Goal: Task Accomplishment & Management: Use online tool/utility

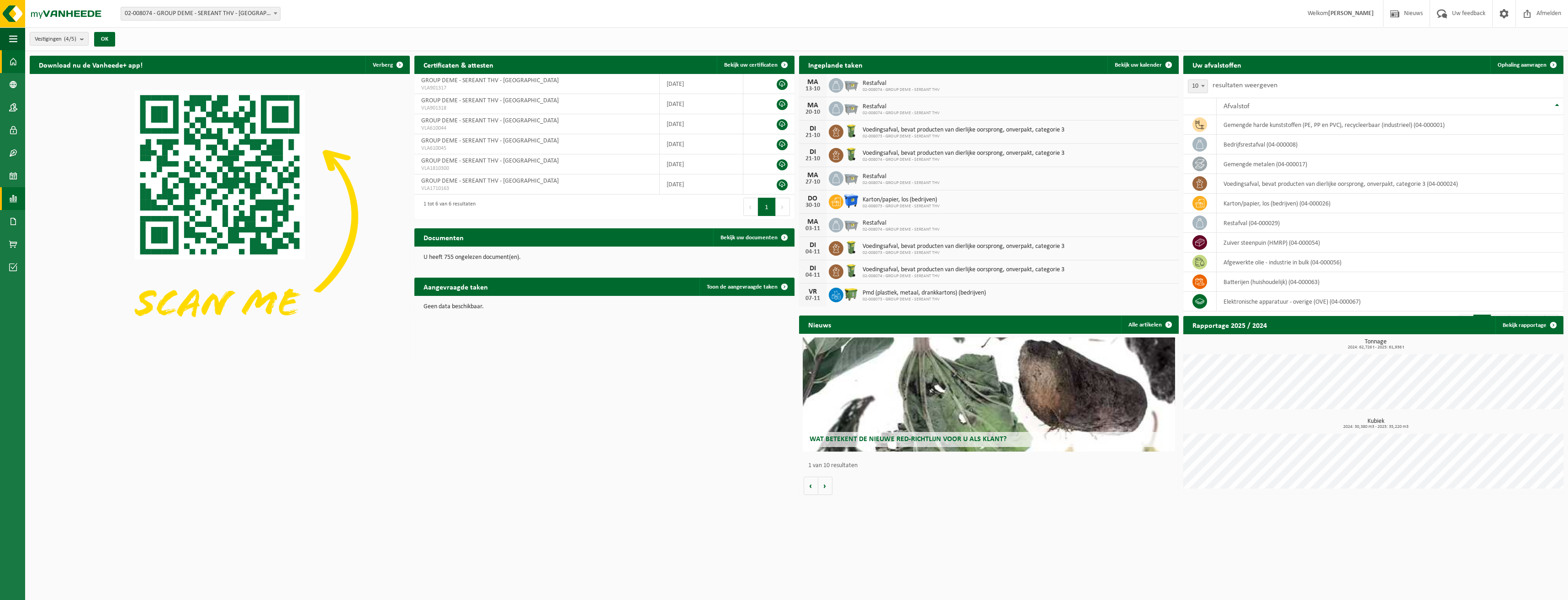
click at [17, 198] on span at bounding box center [13, 199] width 9 height 23
click at [69, 217] on span "In lijstvorm" at bounding box center [69, 218] width 32 height 18
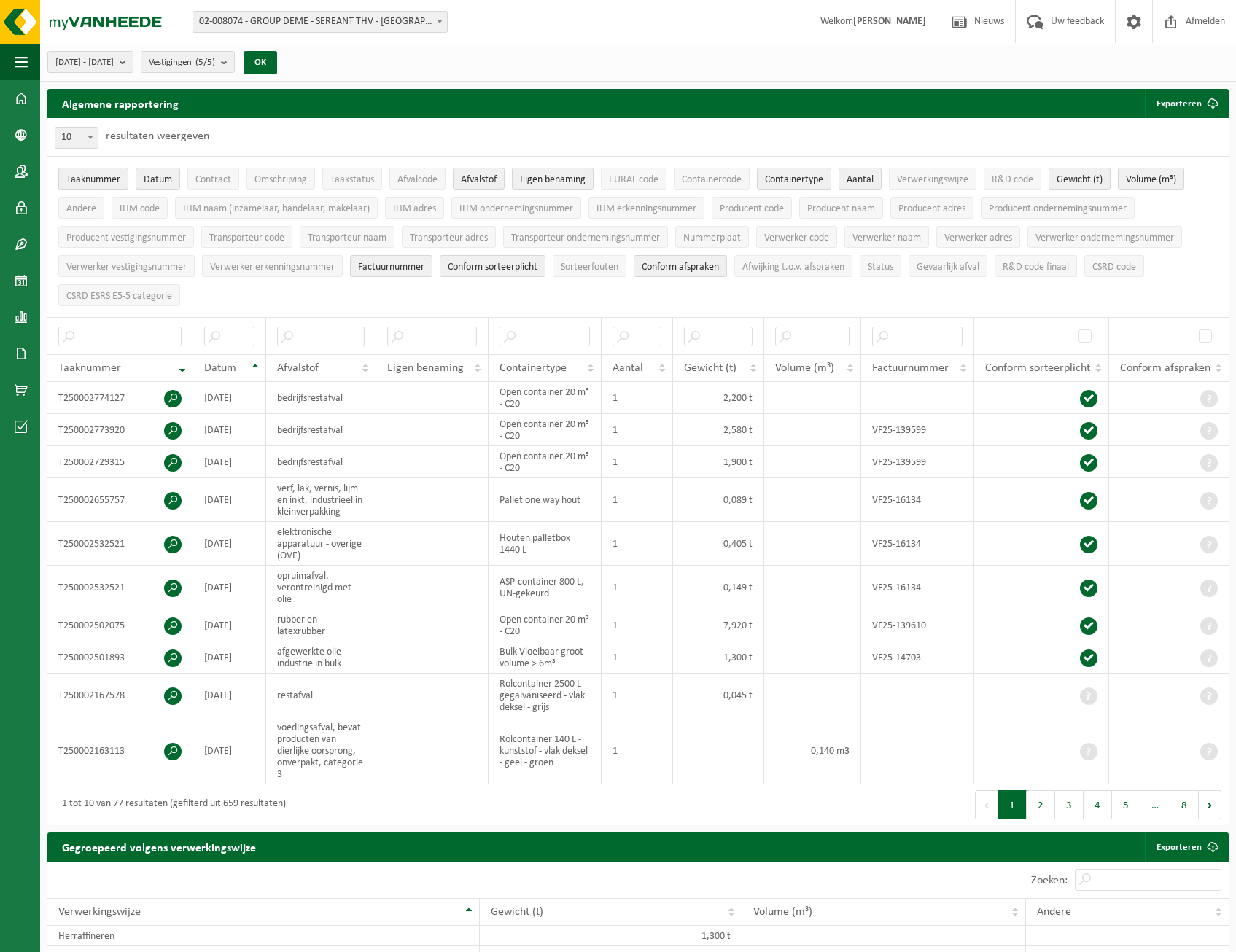
drag, startPoint x: 75, startPoint y: 175, endPoint x: 121, endPoint y: 174, distance: 46.0
click at [76, 175] on span "Taaknummer" at bounding box center [93, 179] width 54 height 11
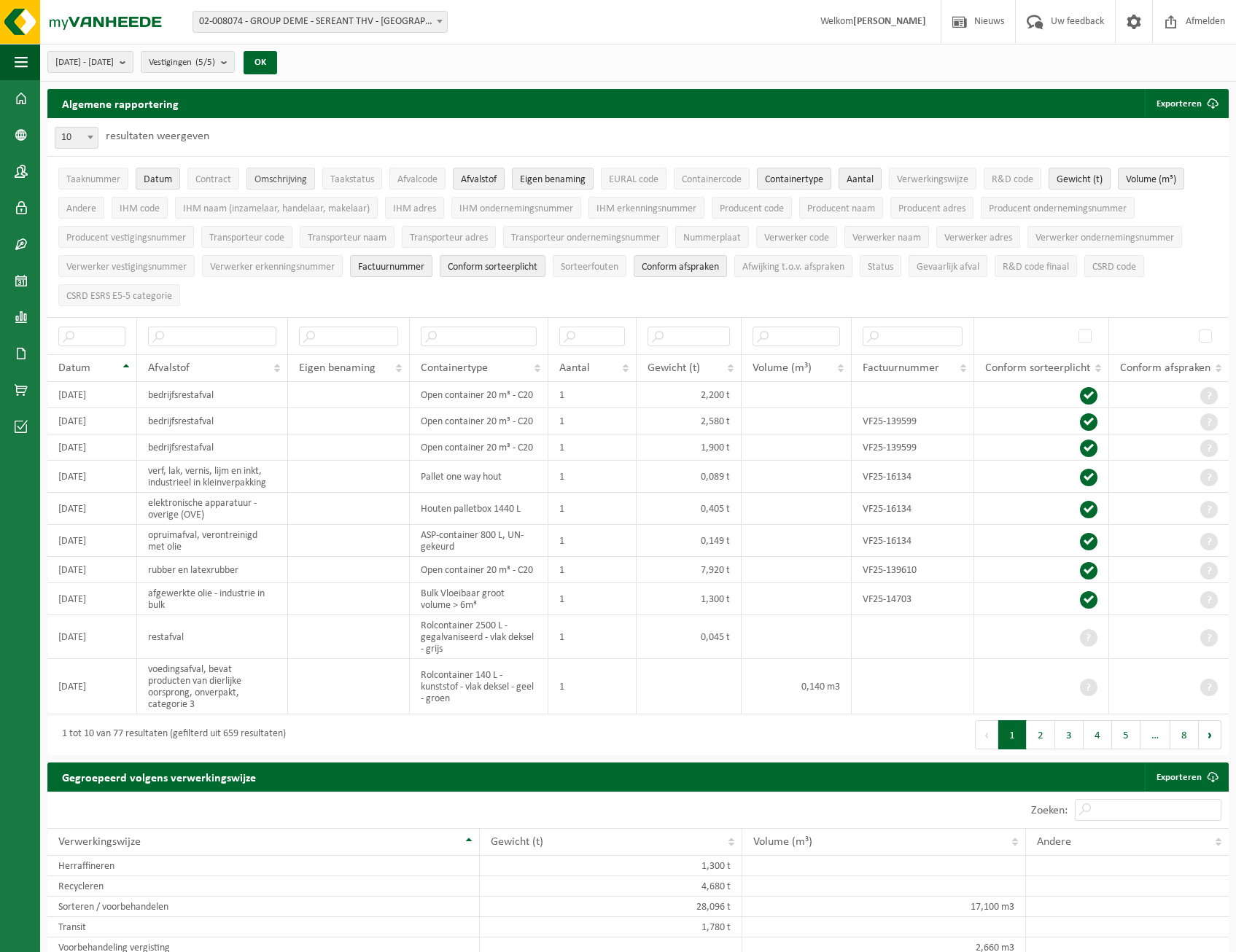
drag, startPoint x: 156, startPoint y: 176, endPoint x: 308, endPoint y: 187, distance: 152.4
click at [159, 177] on span "Datum" at bounding box center [157, 179] width 28 height 11
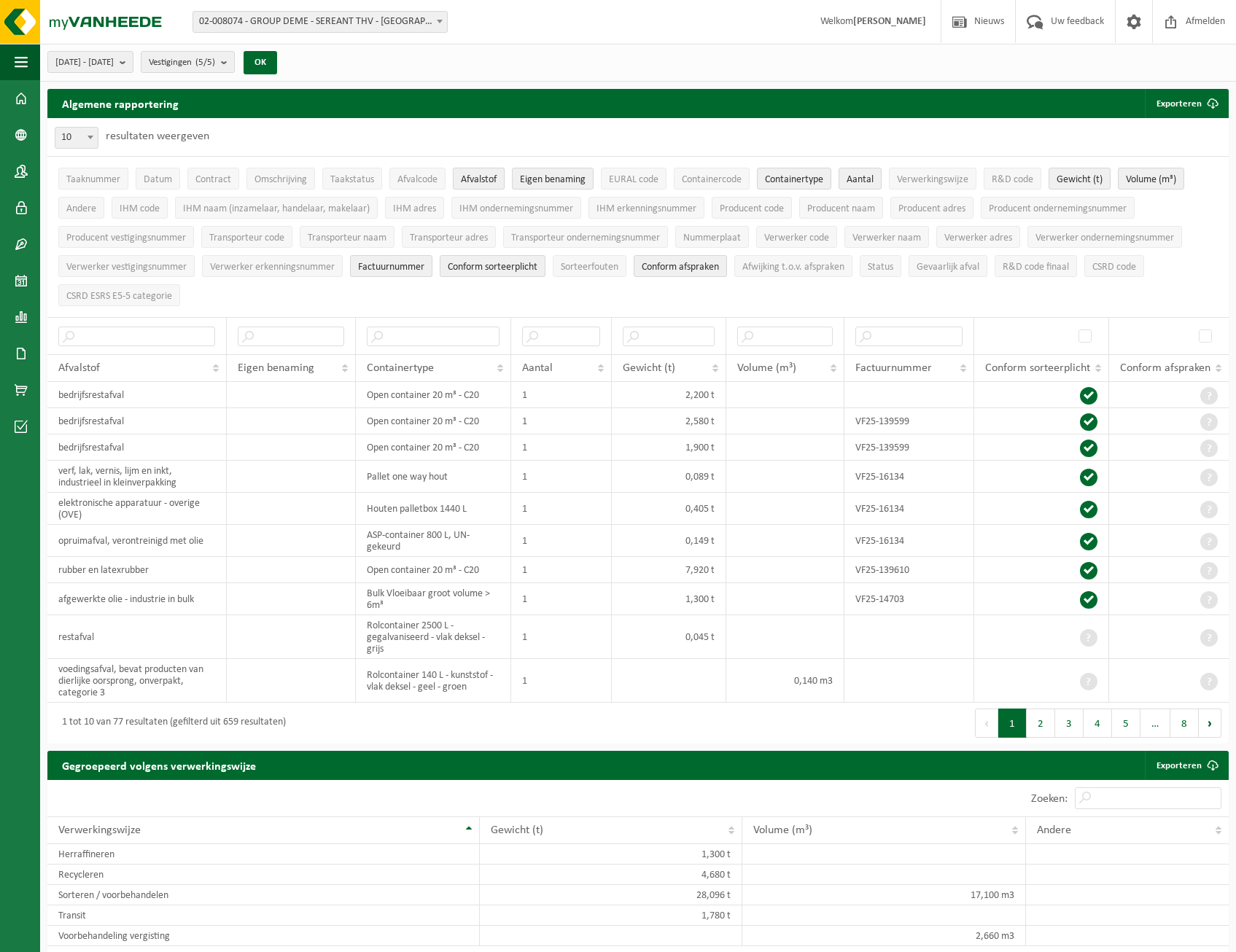
click at [477, 183] on span "Afvalstof" at bounding box center [478, 179] width 36 height 11
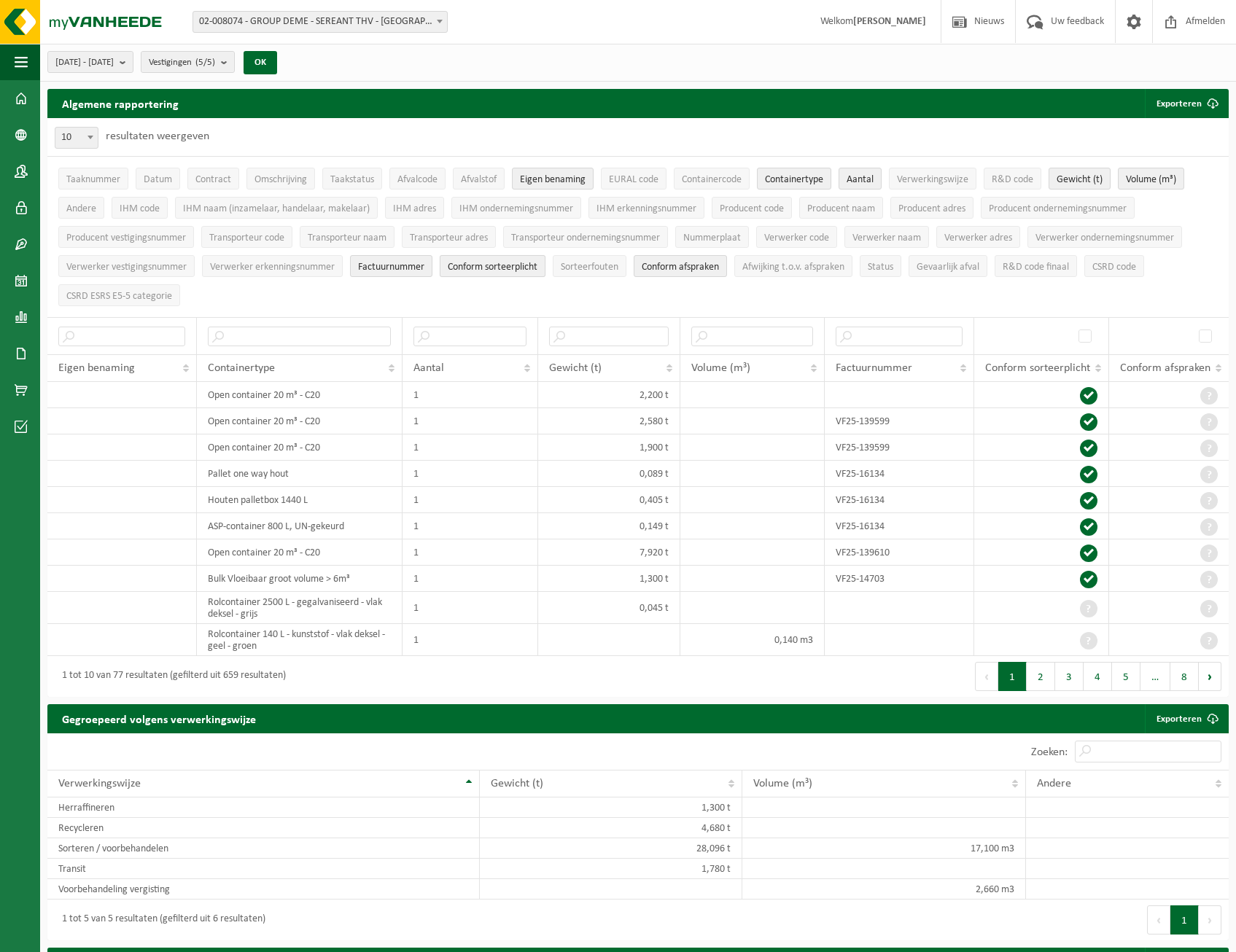
click at [491, 264] on span "Conform sorteerplicht" at bounding box center [493, 266] width 89 height 11
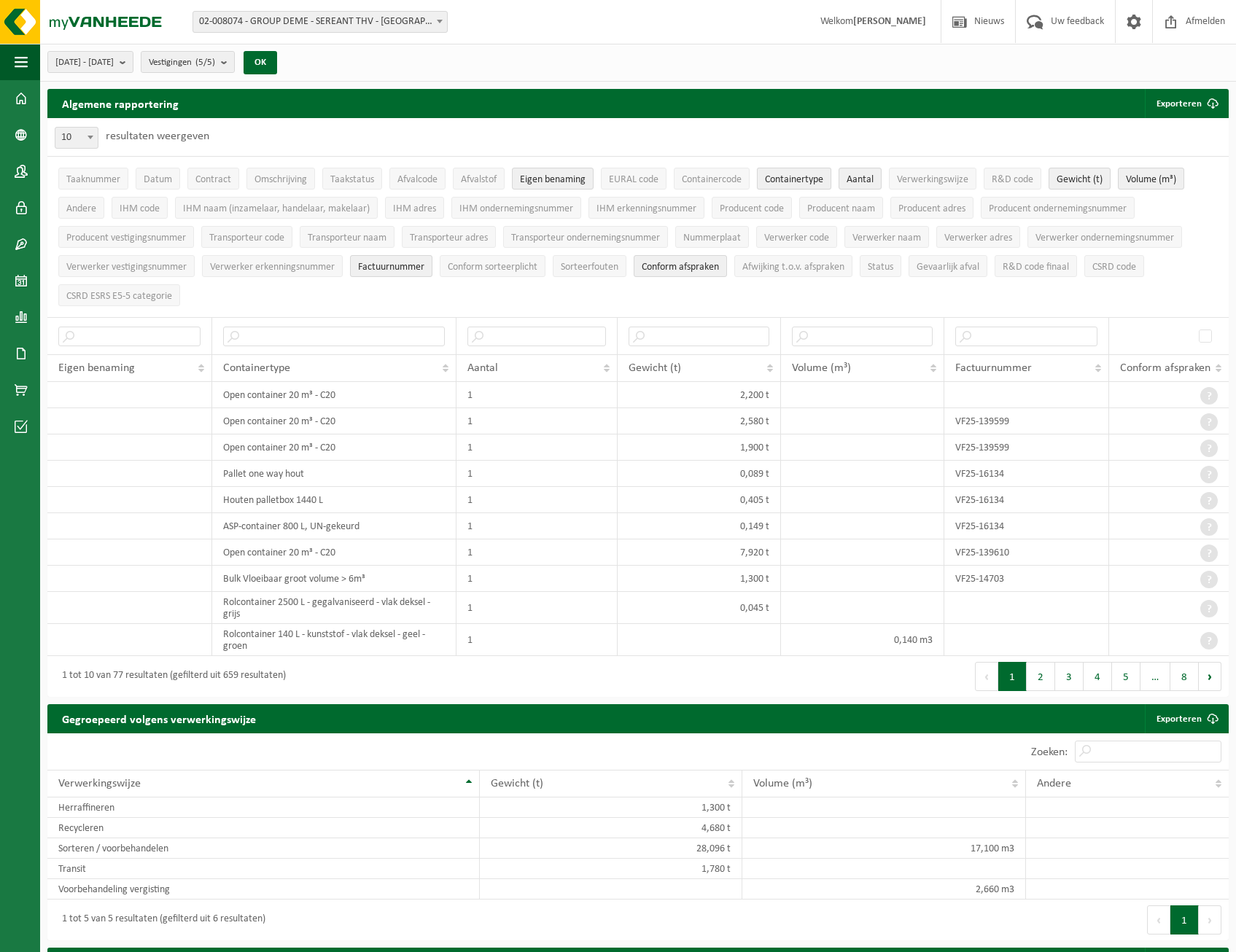
click at [795, 178] on span "Containertype" at bounding box center [794, 179] width 58 height 11
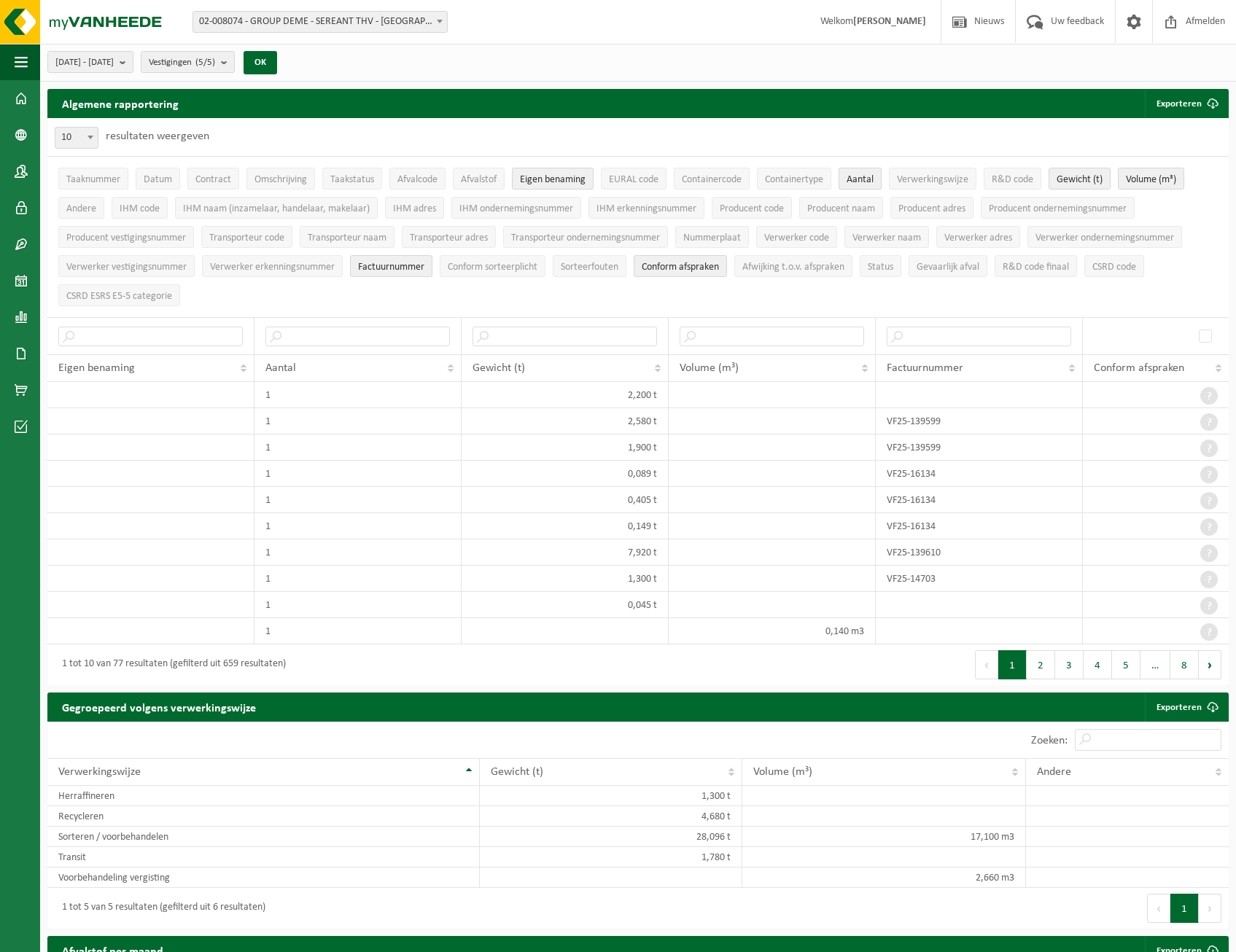
click at [849, 177] on button "Aantal" at bounding box center [860, 179] width 43 height 22
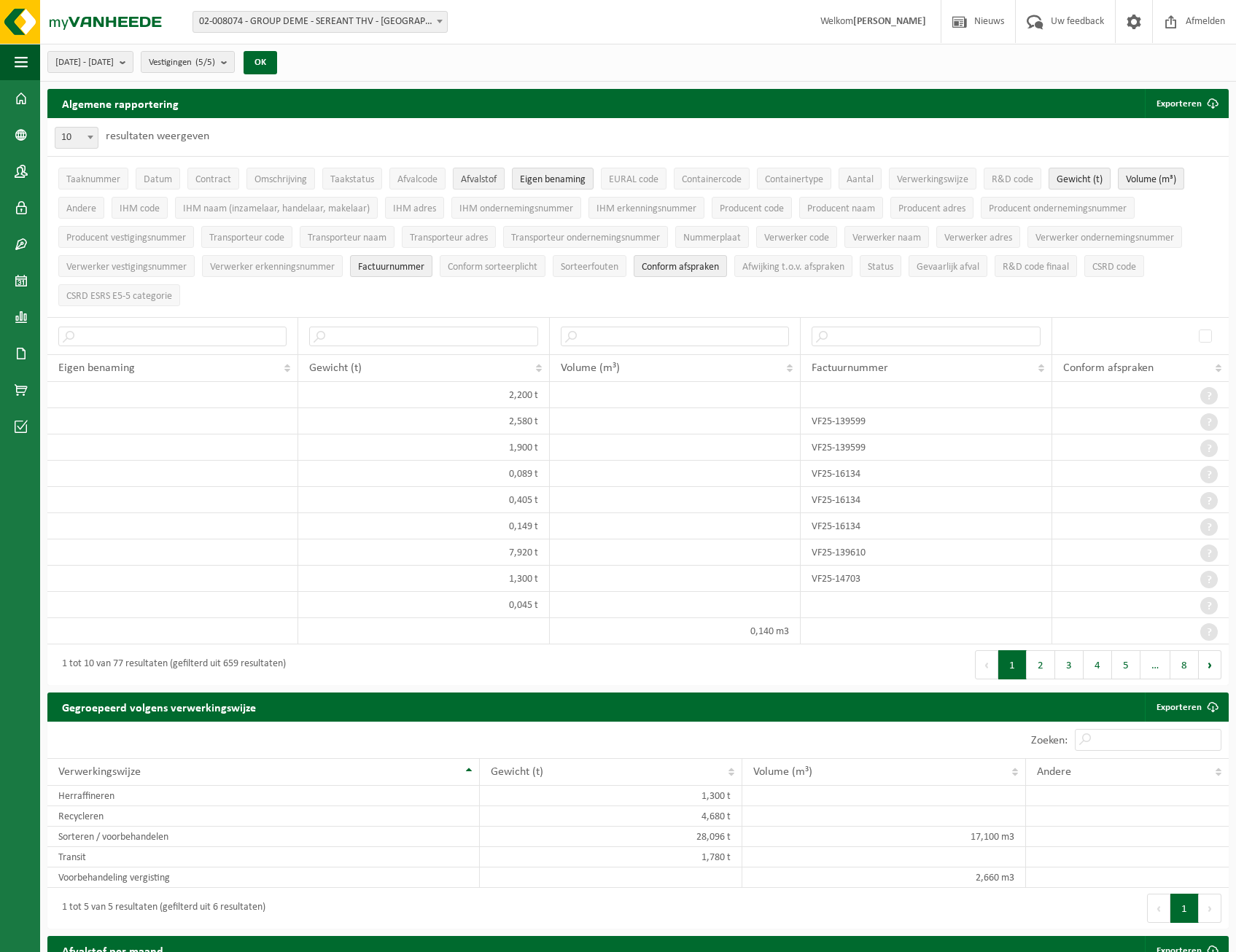
drag, startPoint x: 560, startPoint y: 179, endPoint x: 507, endPoint y: 184, distance: 53.2
click at [523, 183] on span "Eigen benaming" at bounding box center [553, 179] width 66 height 11
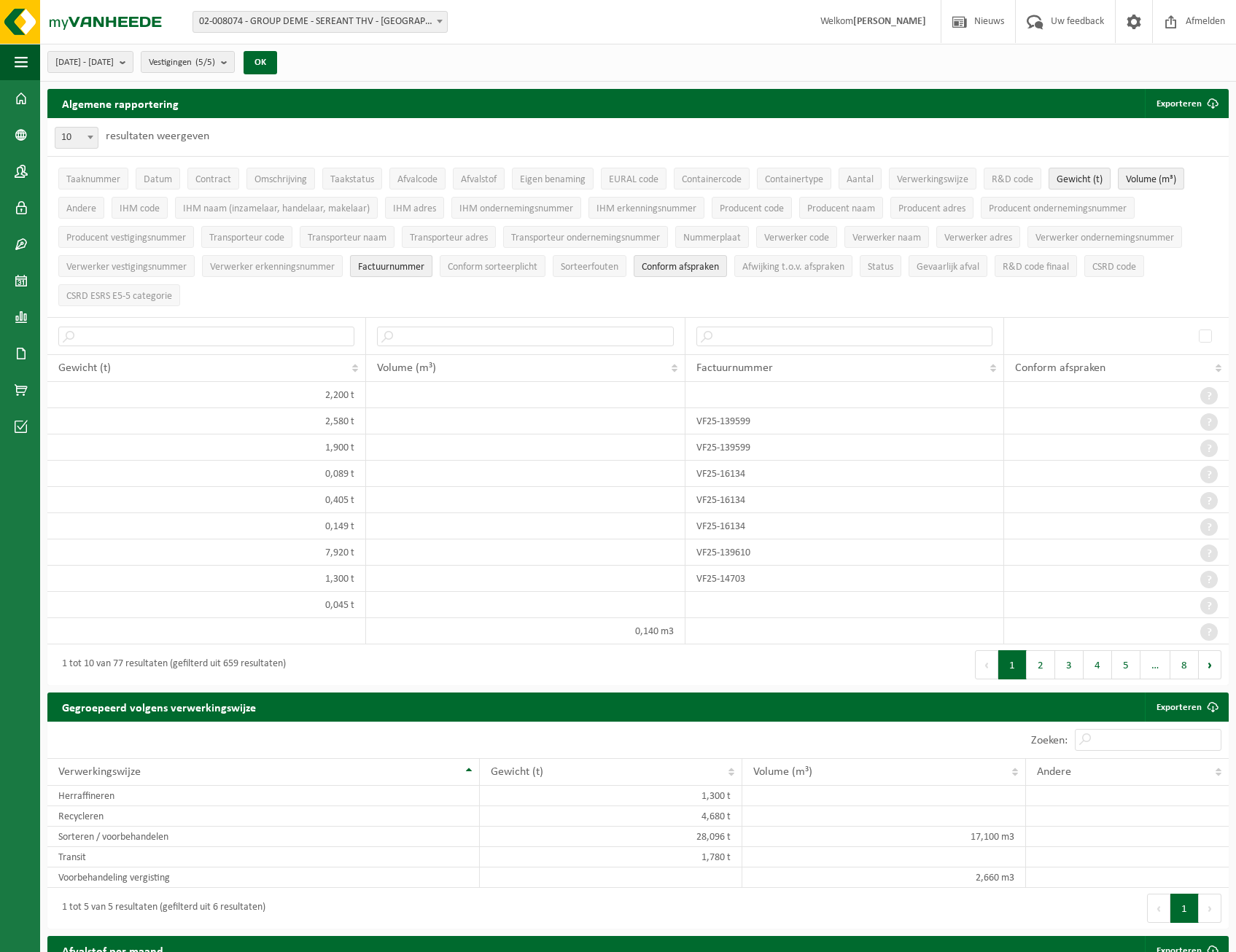
drag, startPoint x: 405, startPoint y: 271, endPoint x: 426, endPoint y: 264, distance: 22.1
click at [407, 269] on button "Factuurnummer" at bounding box center [391, 266] width 83 height 22
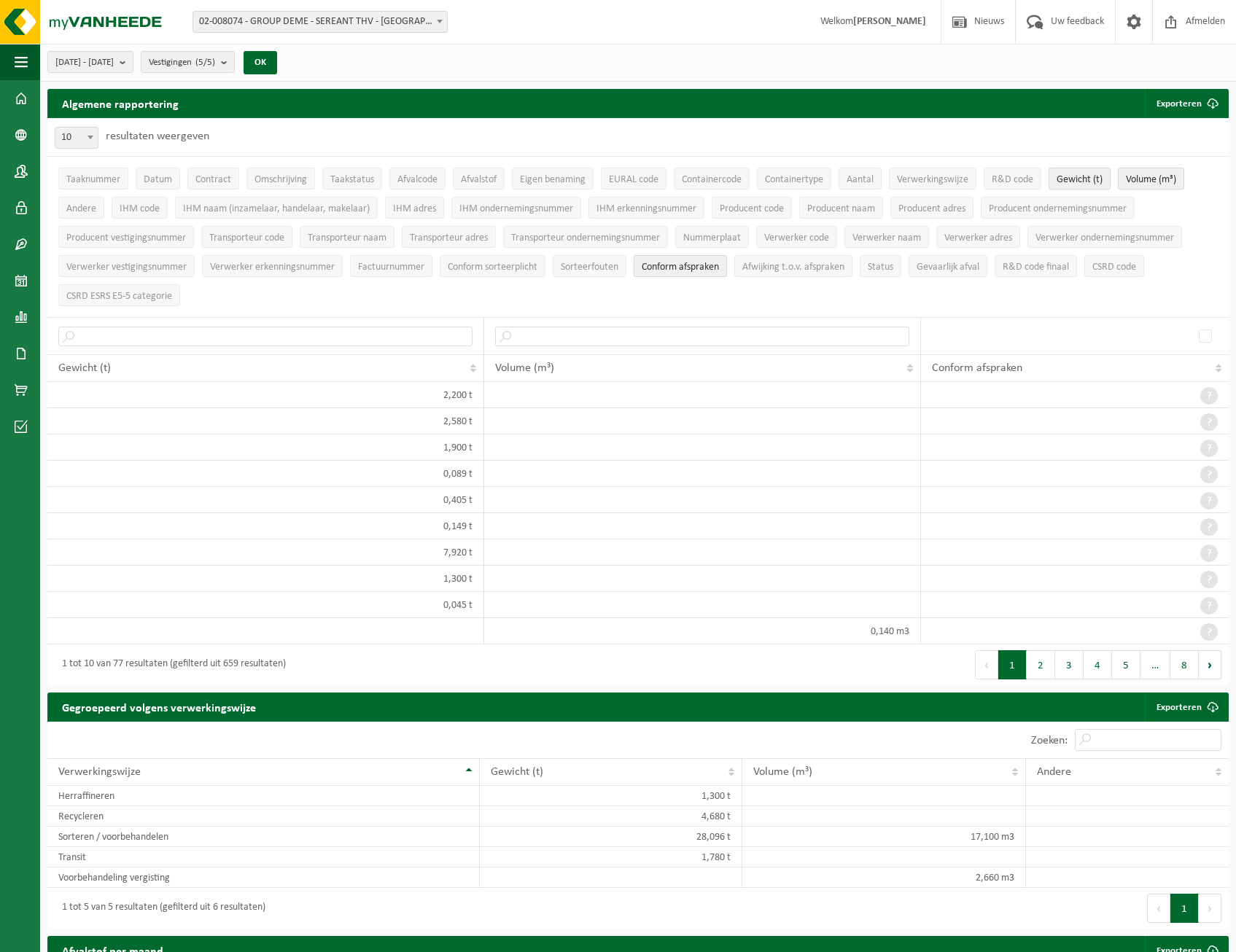
click at [676, 262] on span "Conform afspraken" at bounding box center [681, 266] width 78 height 11
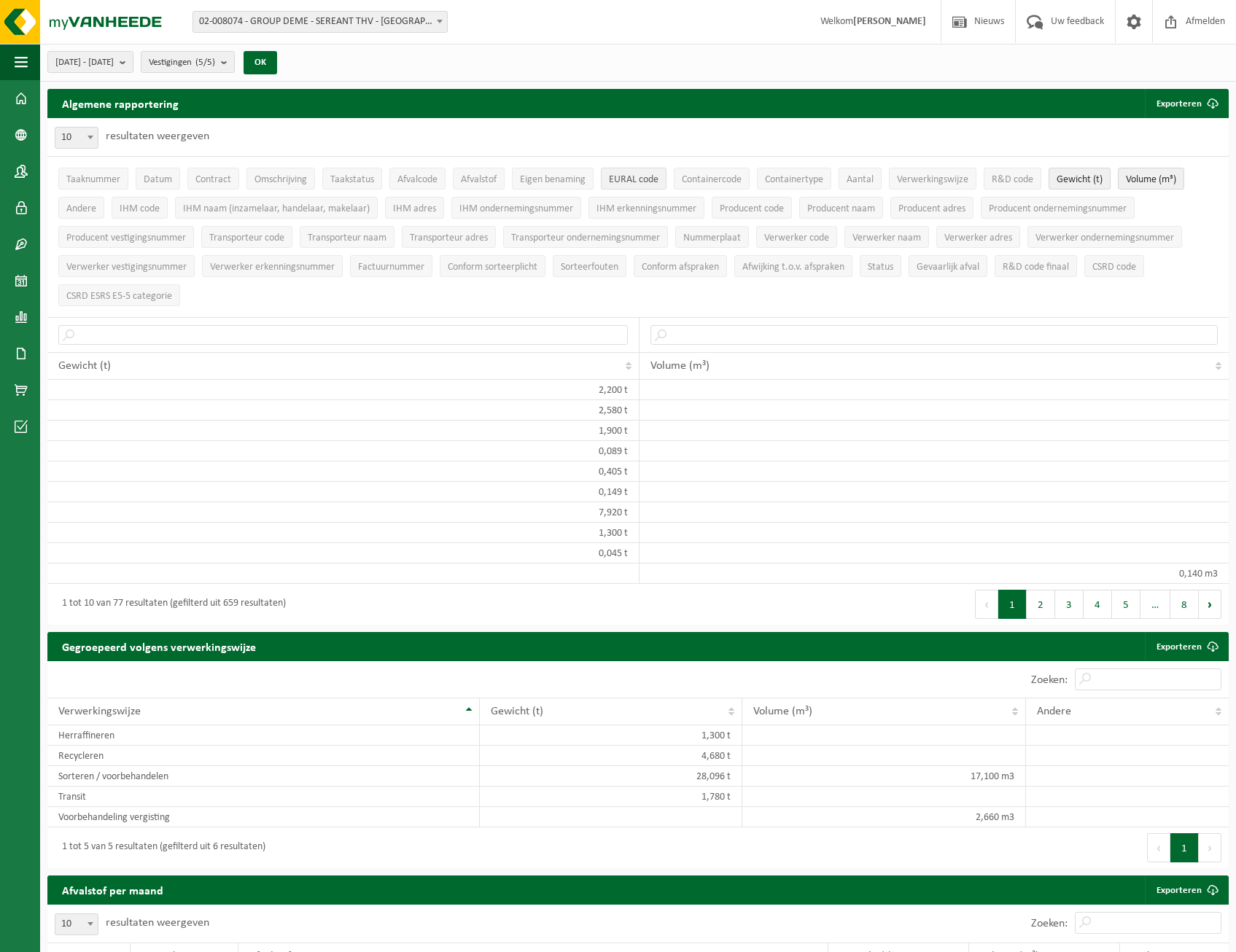
click at [629, 179] on span "EURAL code" at bounding box center [634, 179] width 50 height 11
click at [288, 183] on span "Omschrijving" at bounding box center [281, 179] width 52 height 11
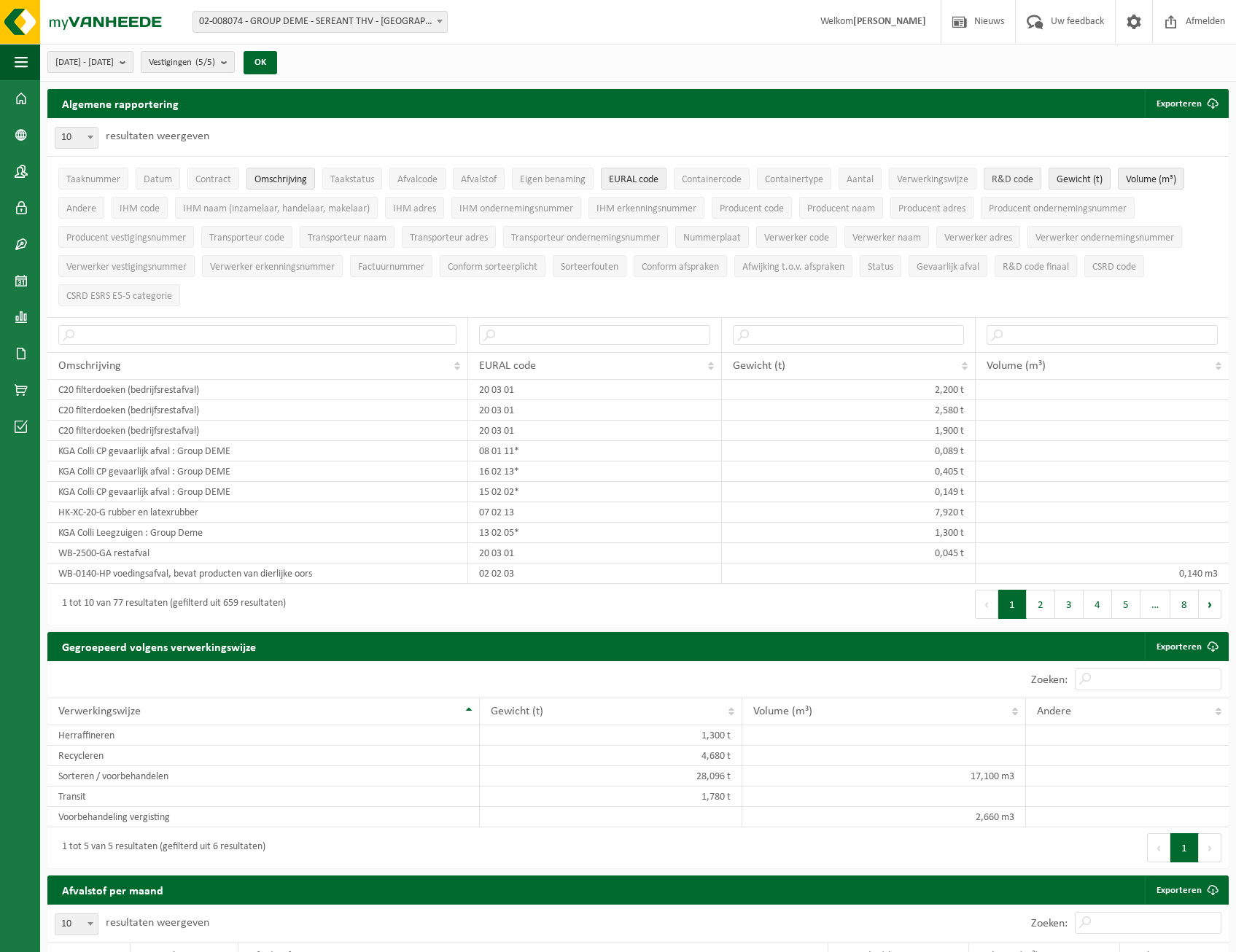
click at [1010, 177] on span "R&D code" at bounding box center [1013, 179] width 42 height 11
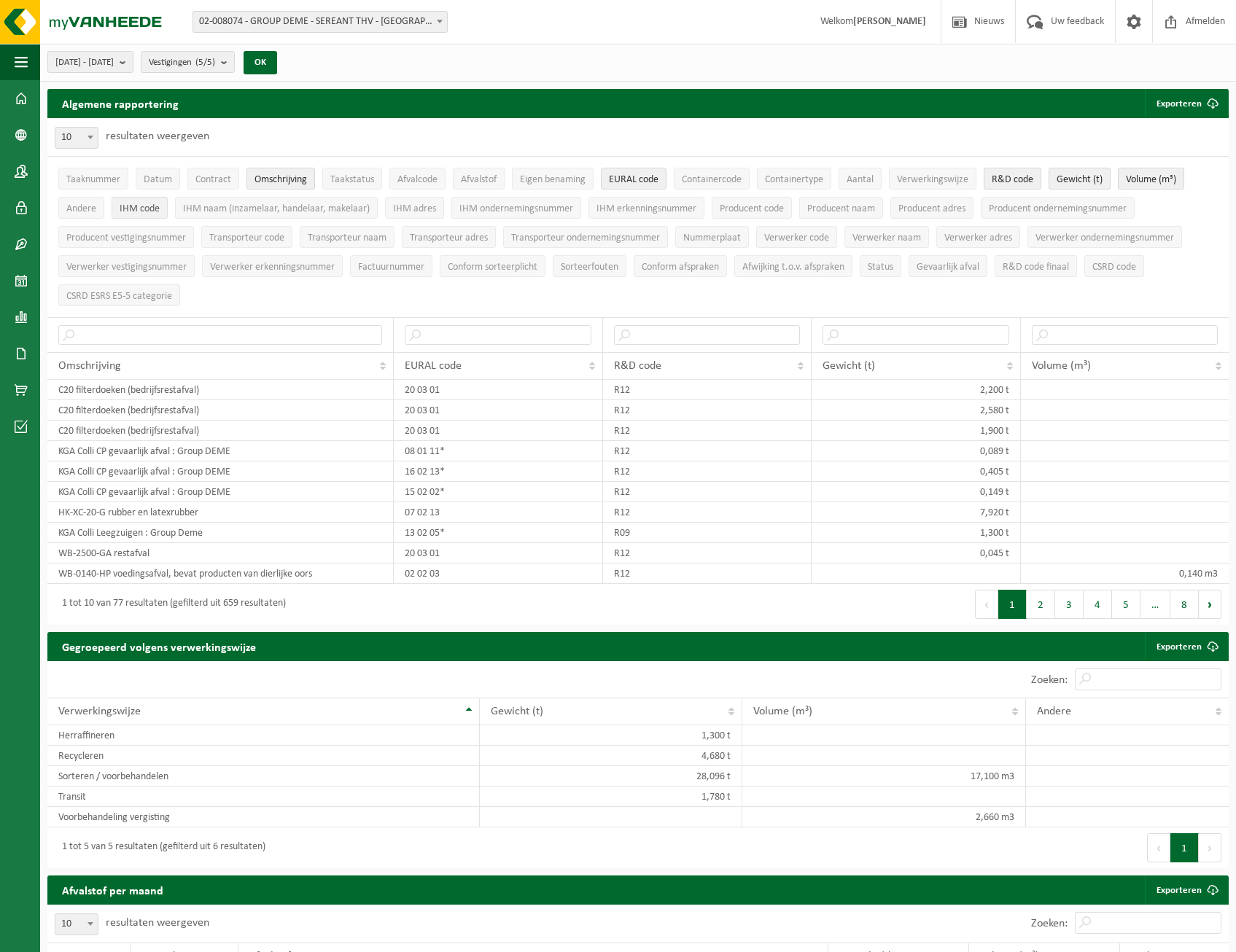
click at [127, 206] on span "IHM code" at bounding box center [139, 208] width 40 height 11
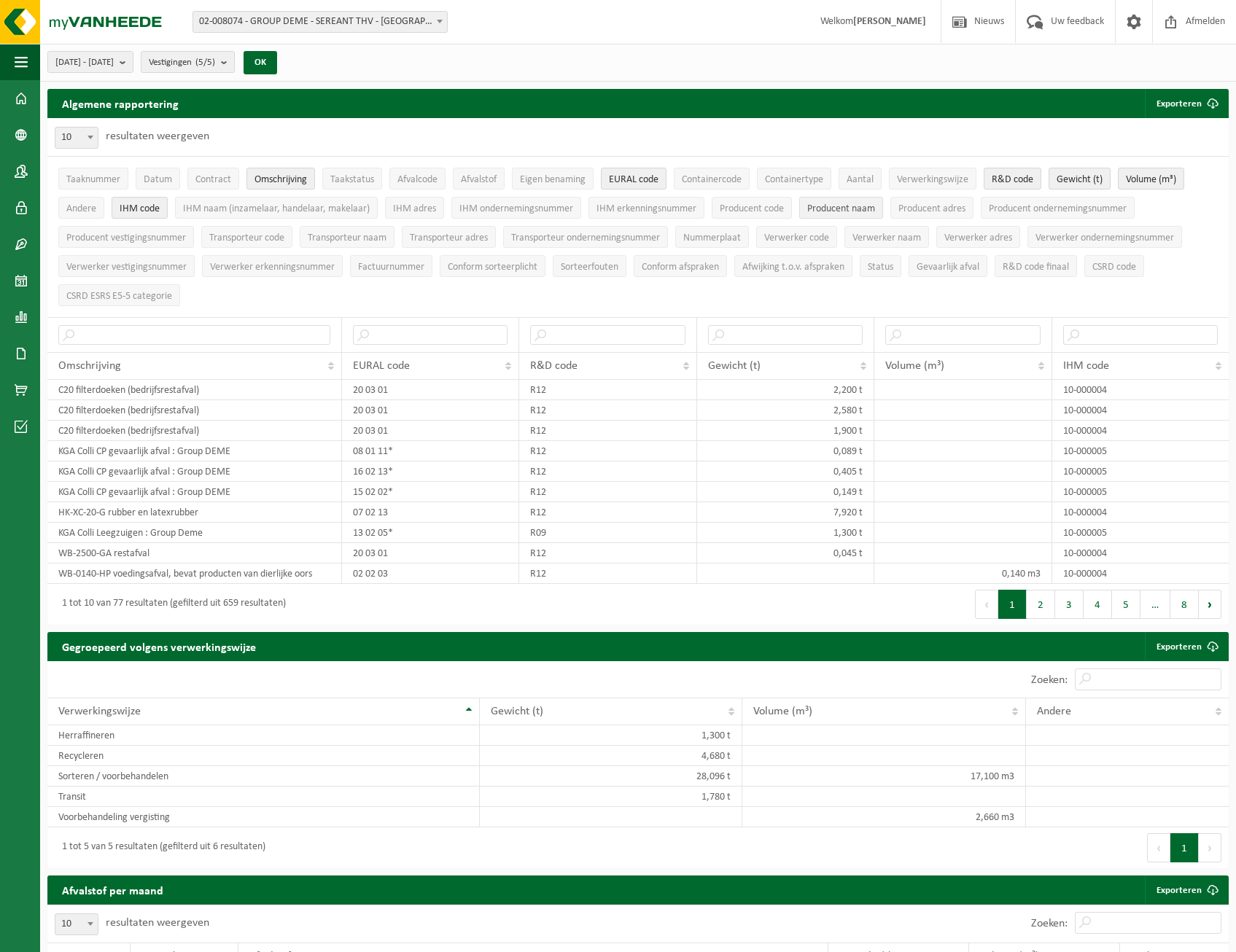
click at [849, 210] on span "Producent naam" at bounding box center [841, 208] width 68 height 11
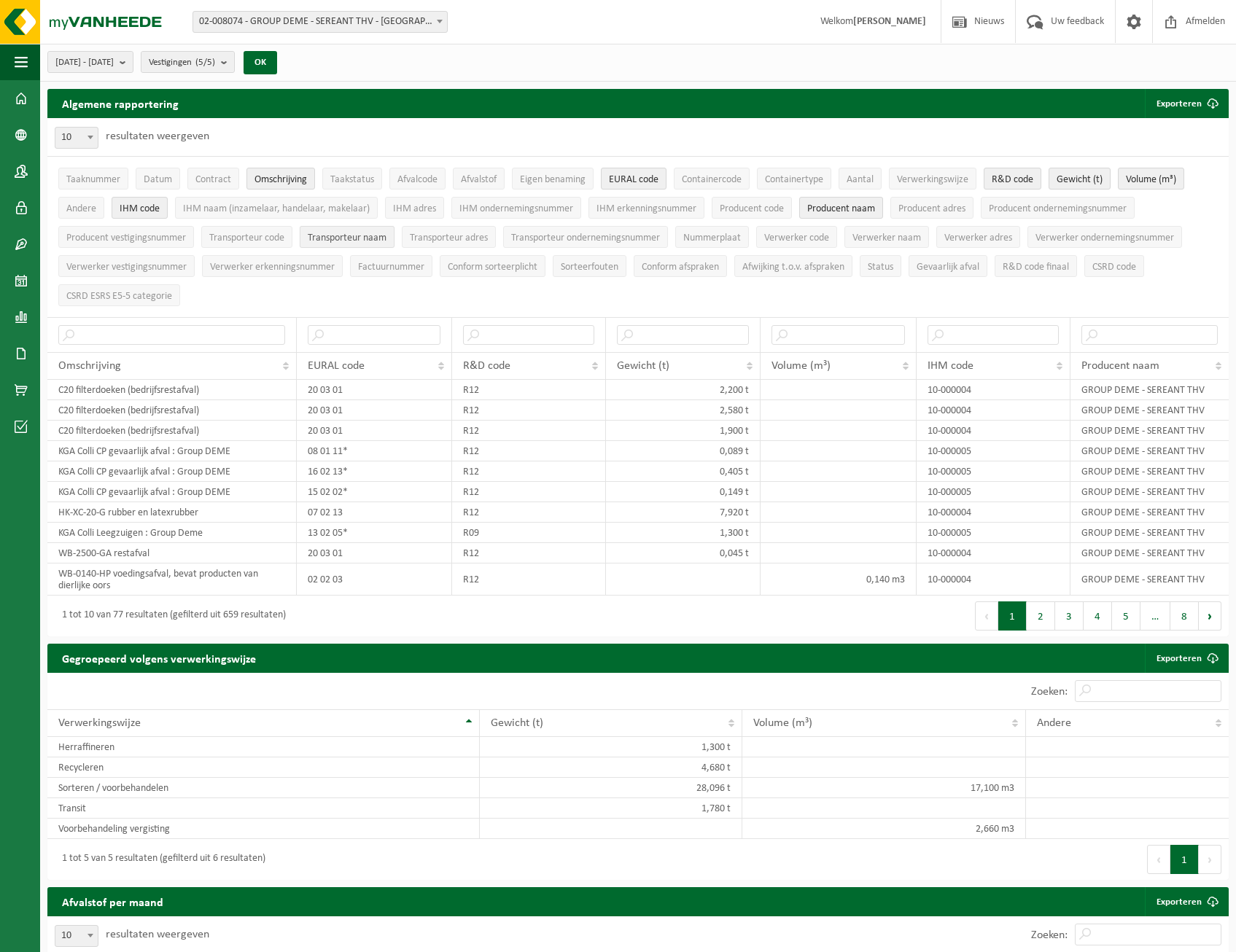
click at [364, 238] on span "Transporteur naam" at bounding box center [347, 237] width 79 height 11
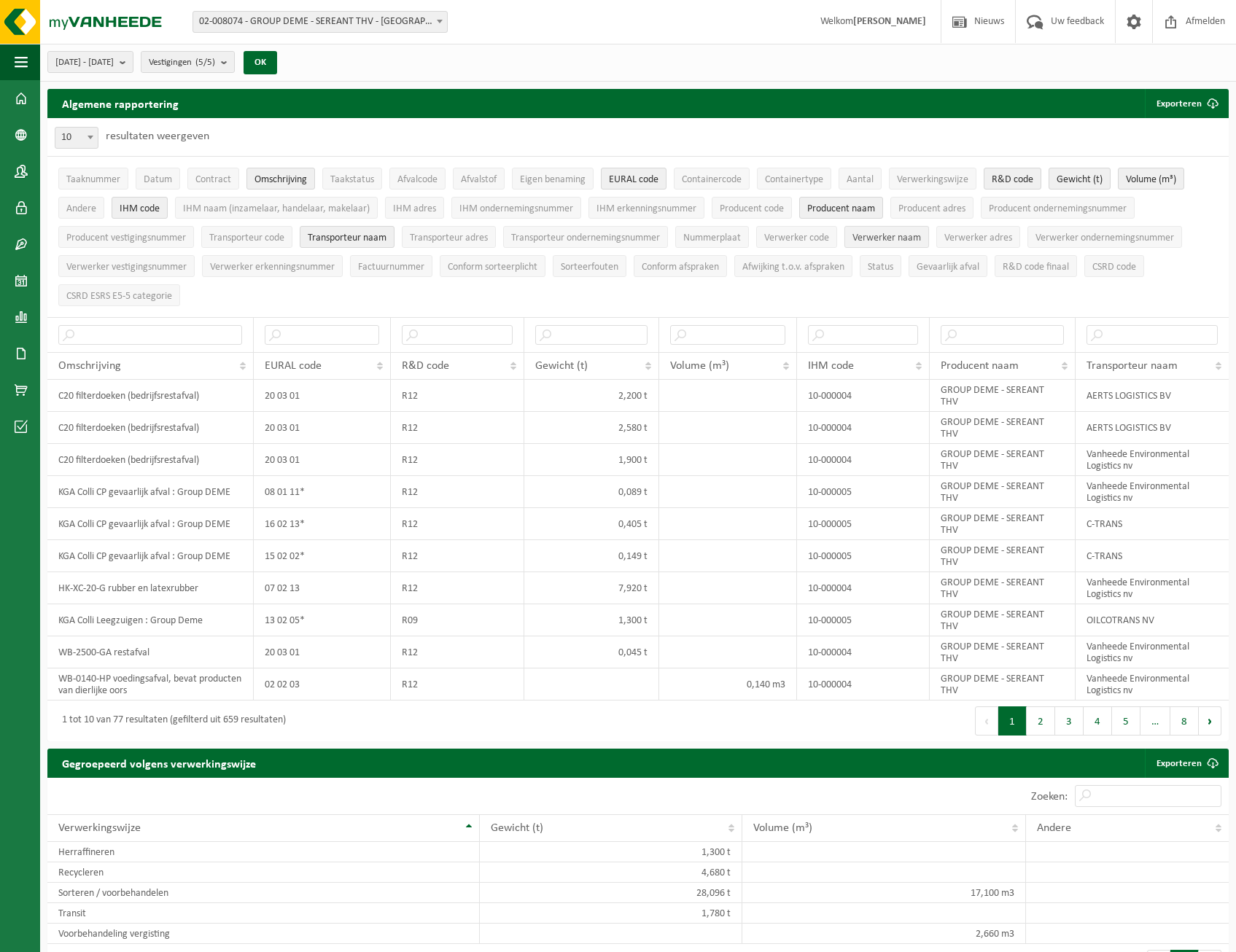
click at [870, 237] on span "Verwerker naam" at bounding box center [886, 237] width 69 height 11
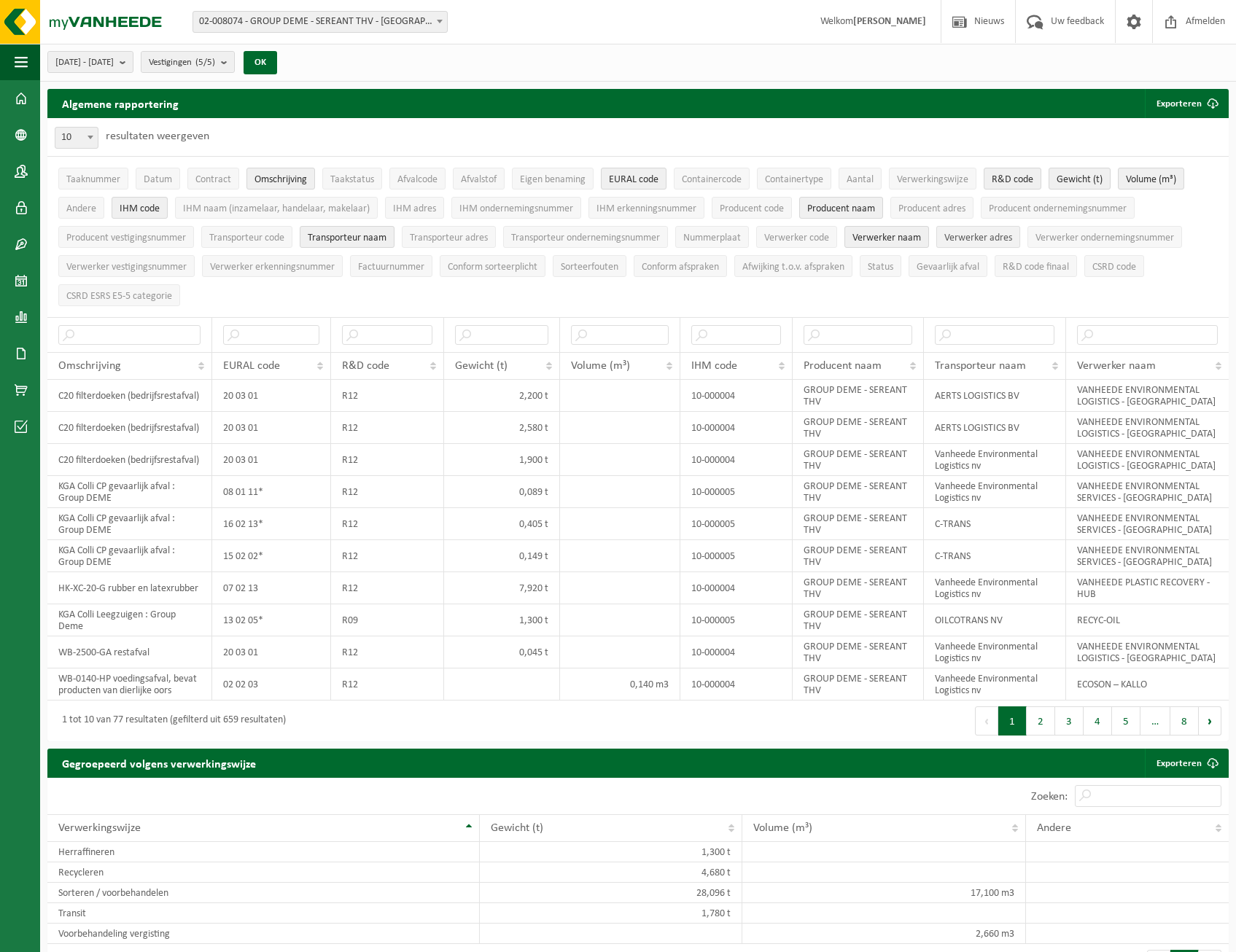
click at [984, 237] on span "Verwerker adres" at bounding box center [978, 237] width 68 height 11
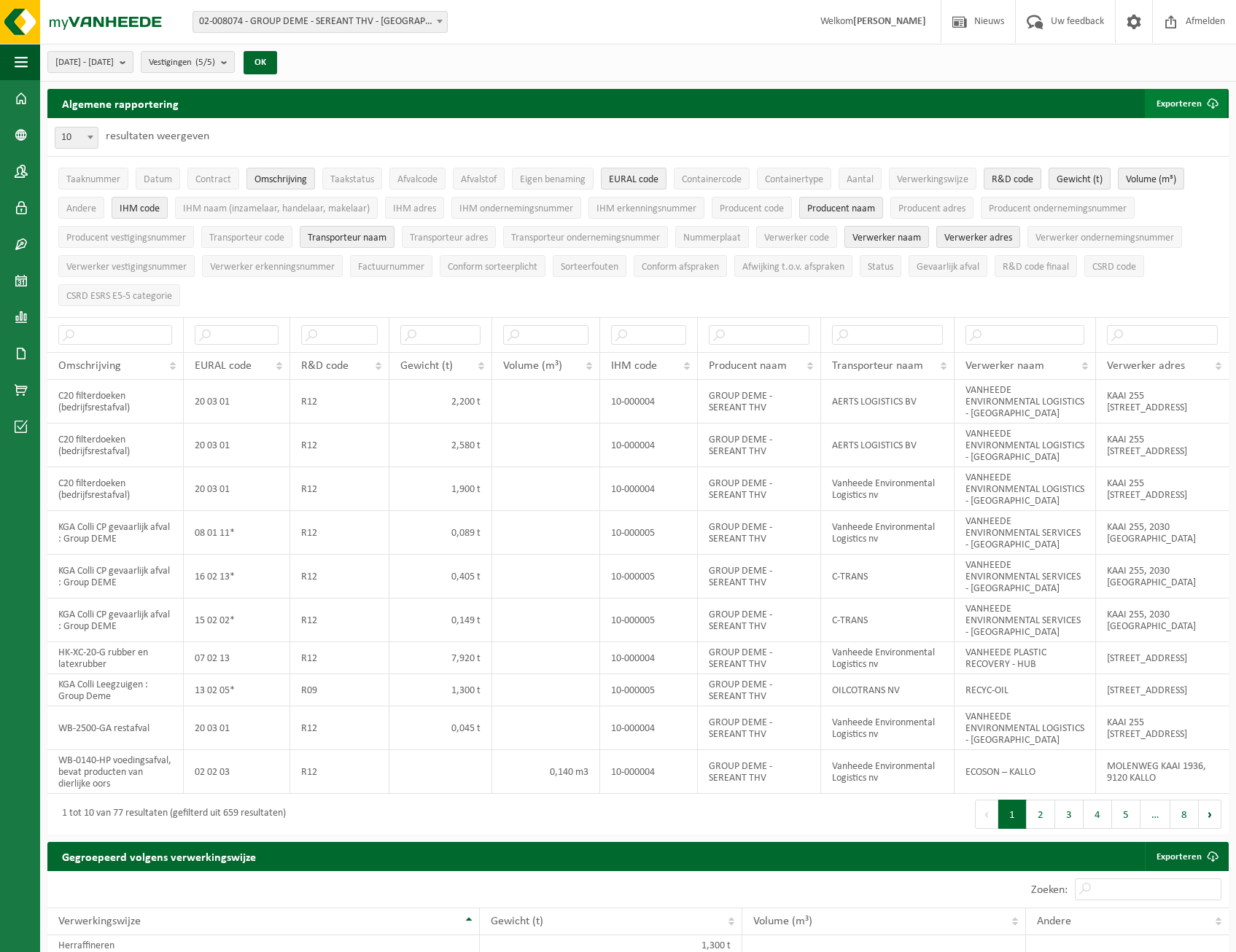
click at [1188, 109] on button "Exporteren" at bounding box center [1185, 104] width 83 height 29
click at [1180, 132] on link "Enkel mijn selectie" at bounding box center [1161, 133] width 132 height 29
click at [133, 62] on button "[DATE] - [DATE]" at bounding box center [90, 62] width 86 height 22
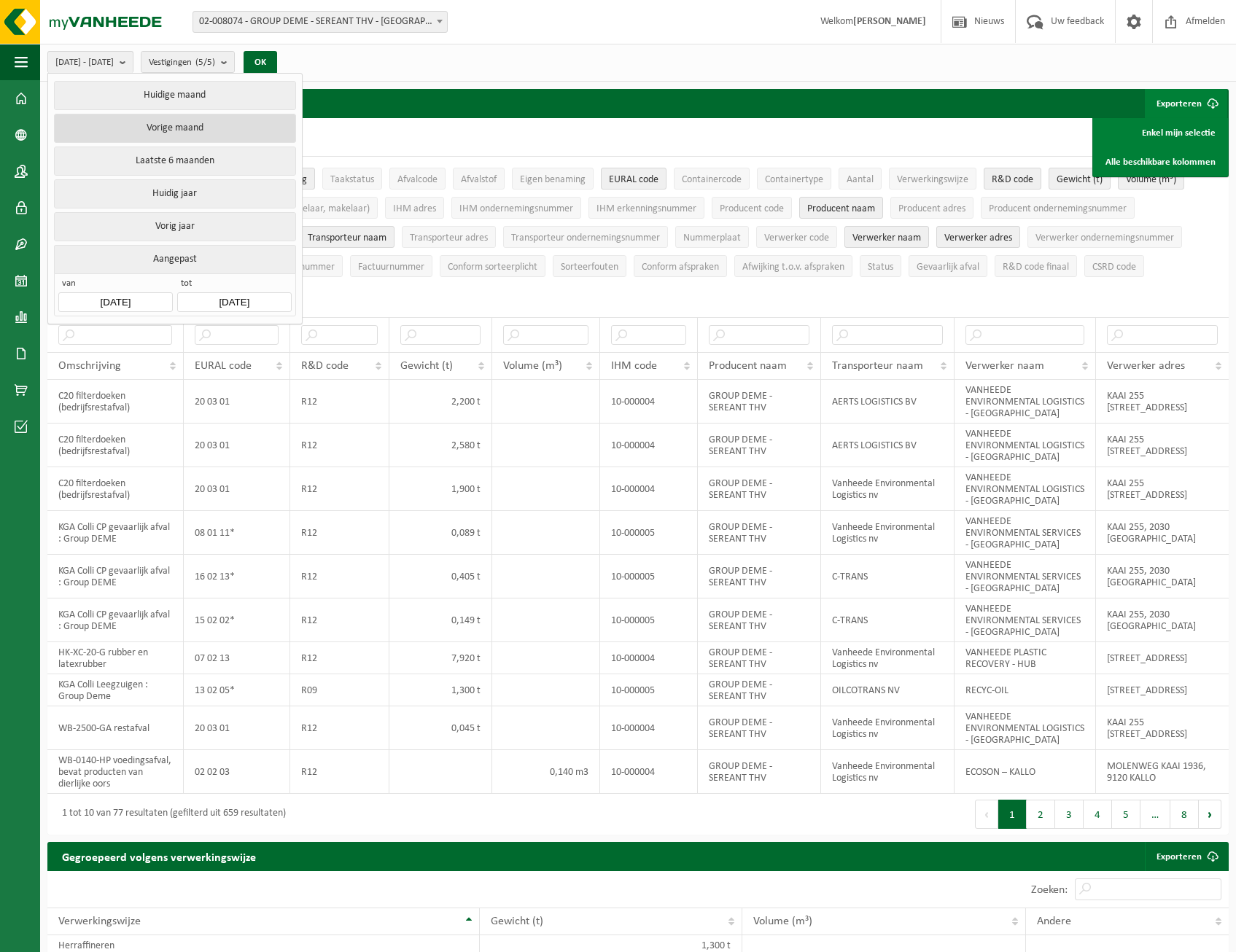
click at [173, 123] on button "Vorige maand" at bounding box center [175, 128] width 241 height 29
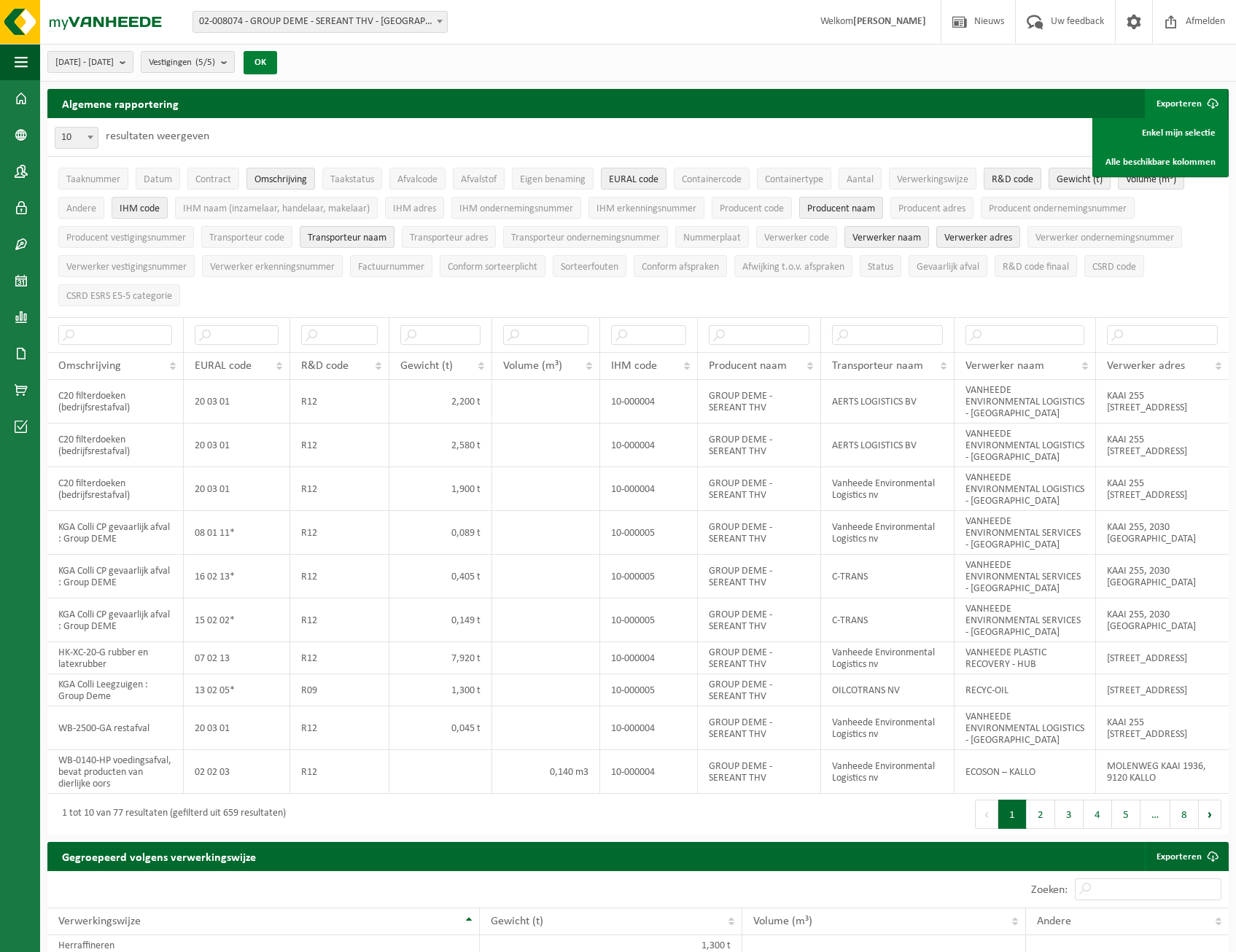
click at [277, 64] on button "OK" at bounding box center [260, 63] width 34 height 23
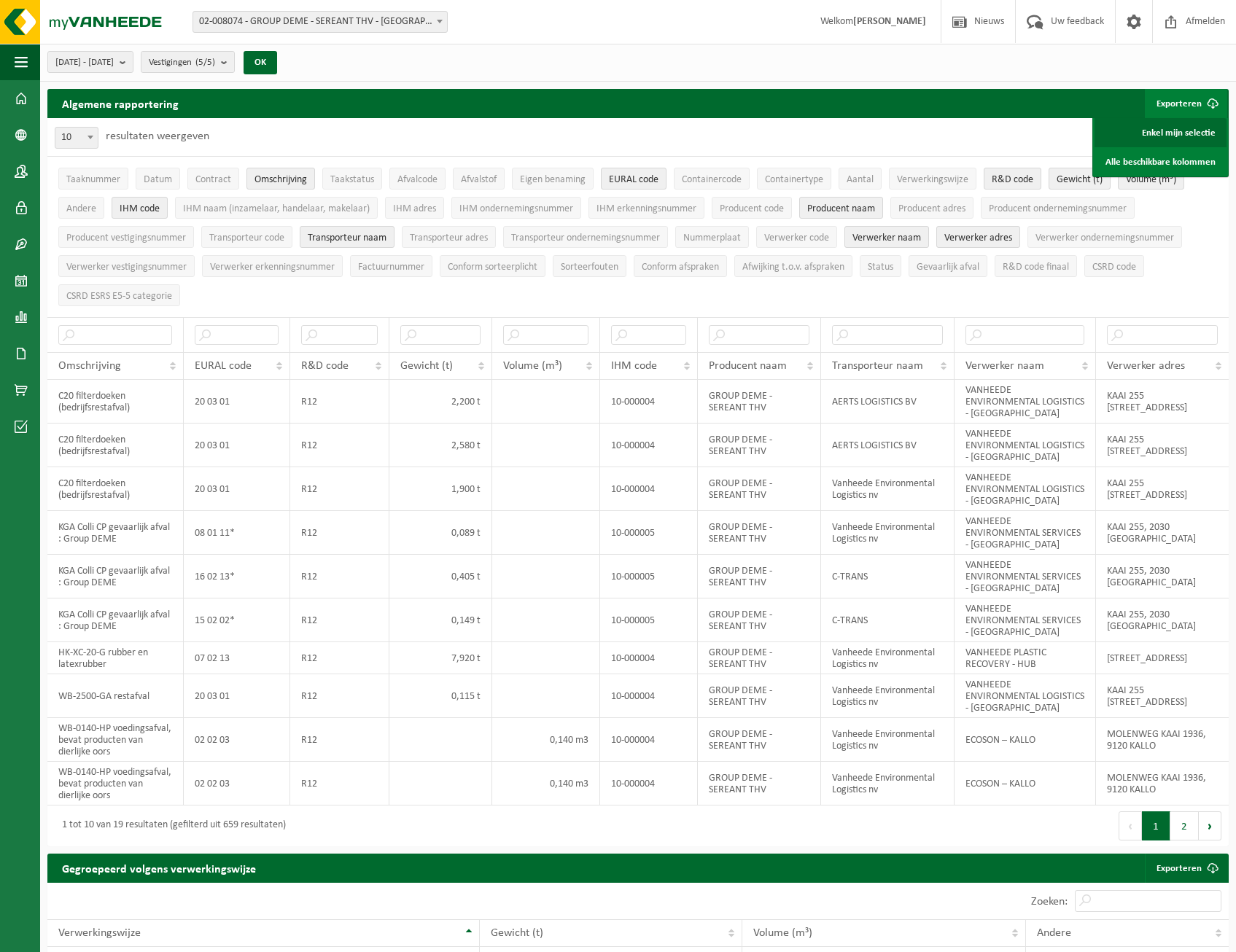
click at [1187, 133] on link "Enkel mijn selectie" at bounding box center [1161, 133] width 132 height 29
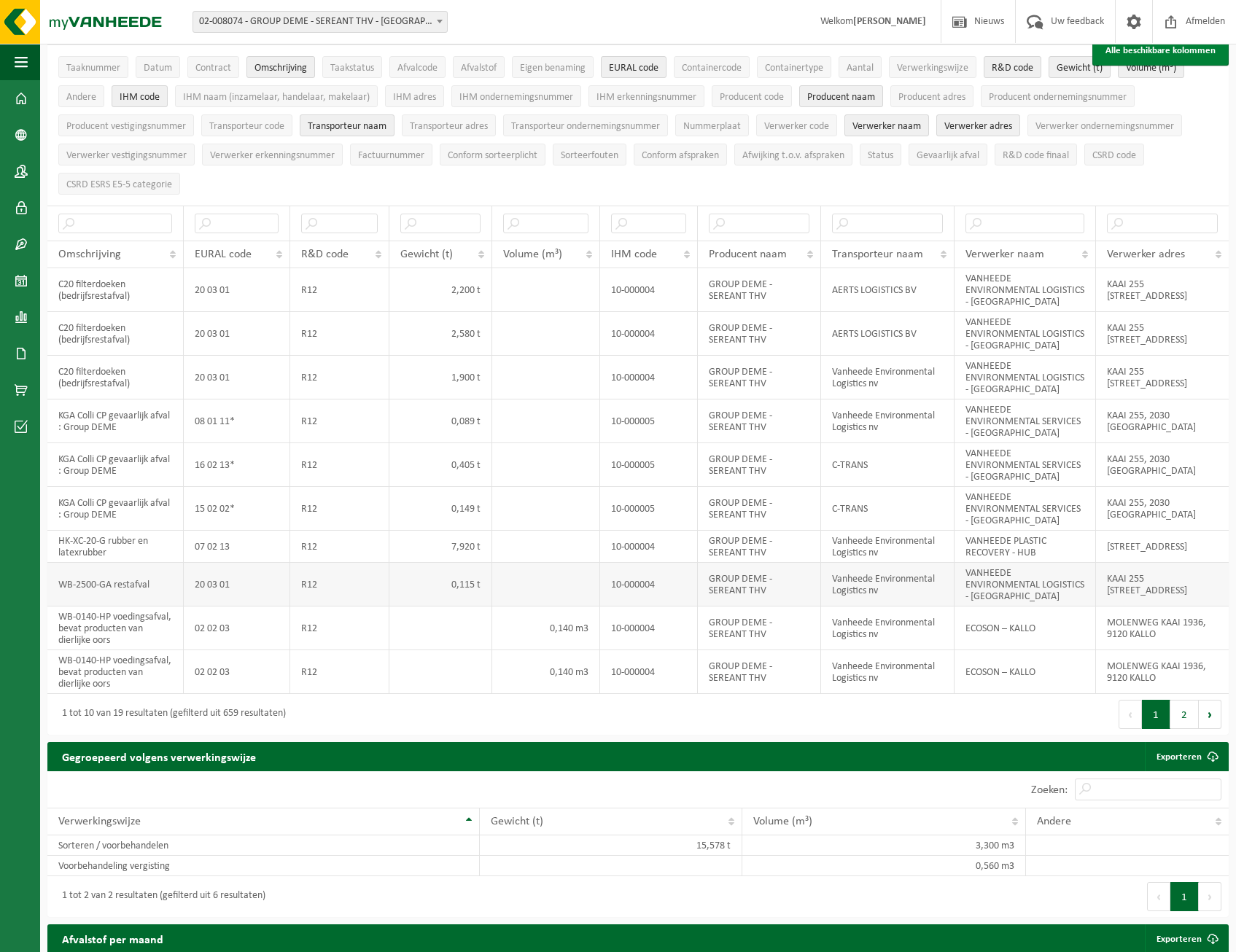
scroll to position [73, 0]
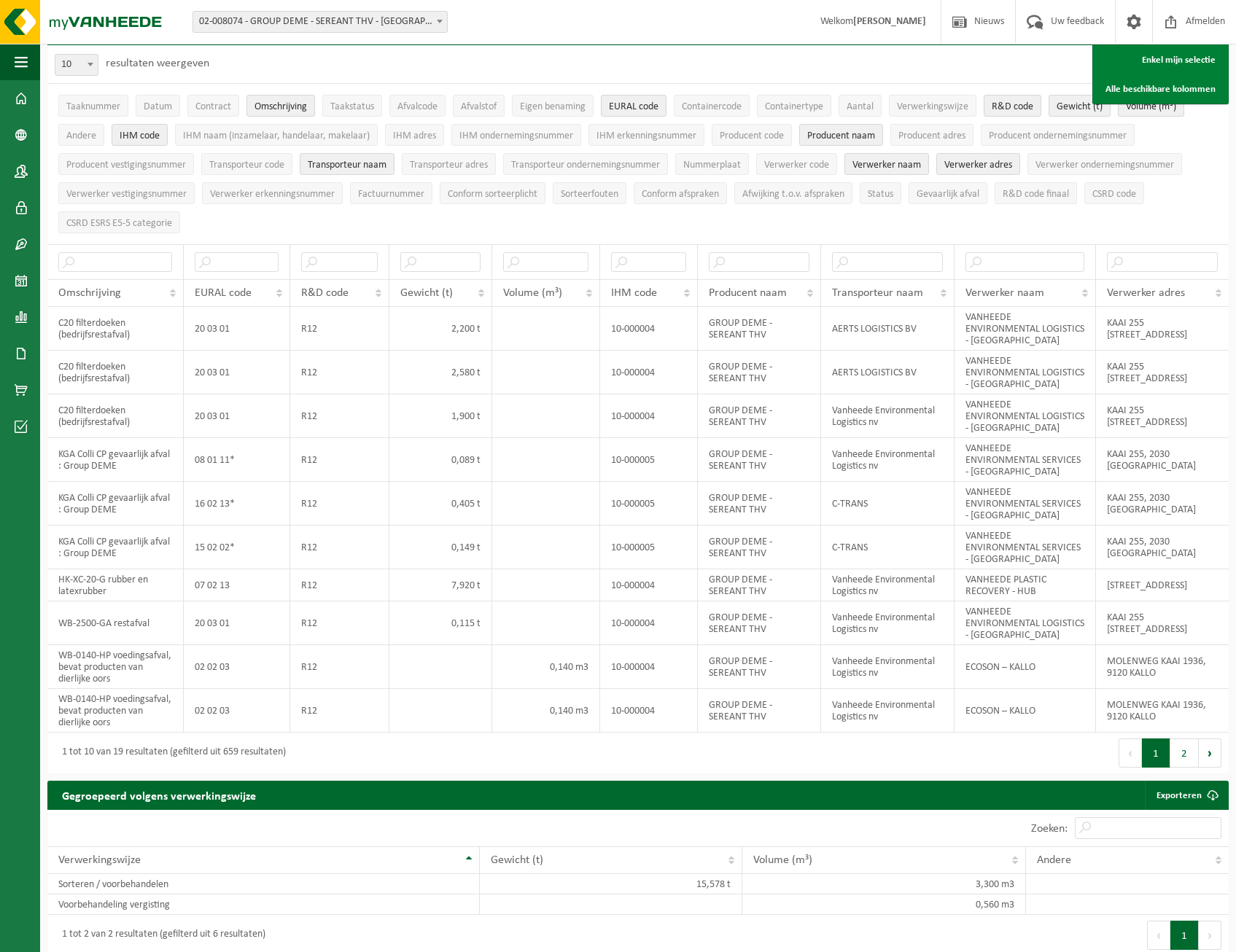
click at [1188, 767] on button "2" at bounding box center [1184, 753] width 28 height 29
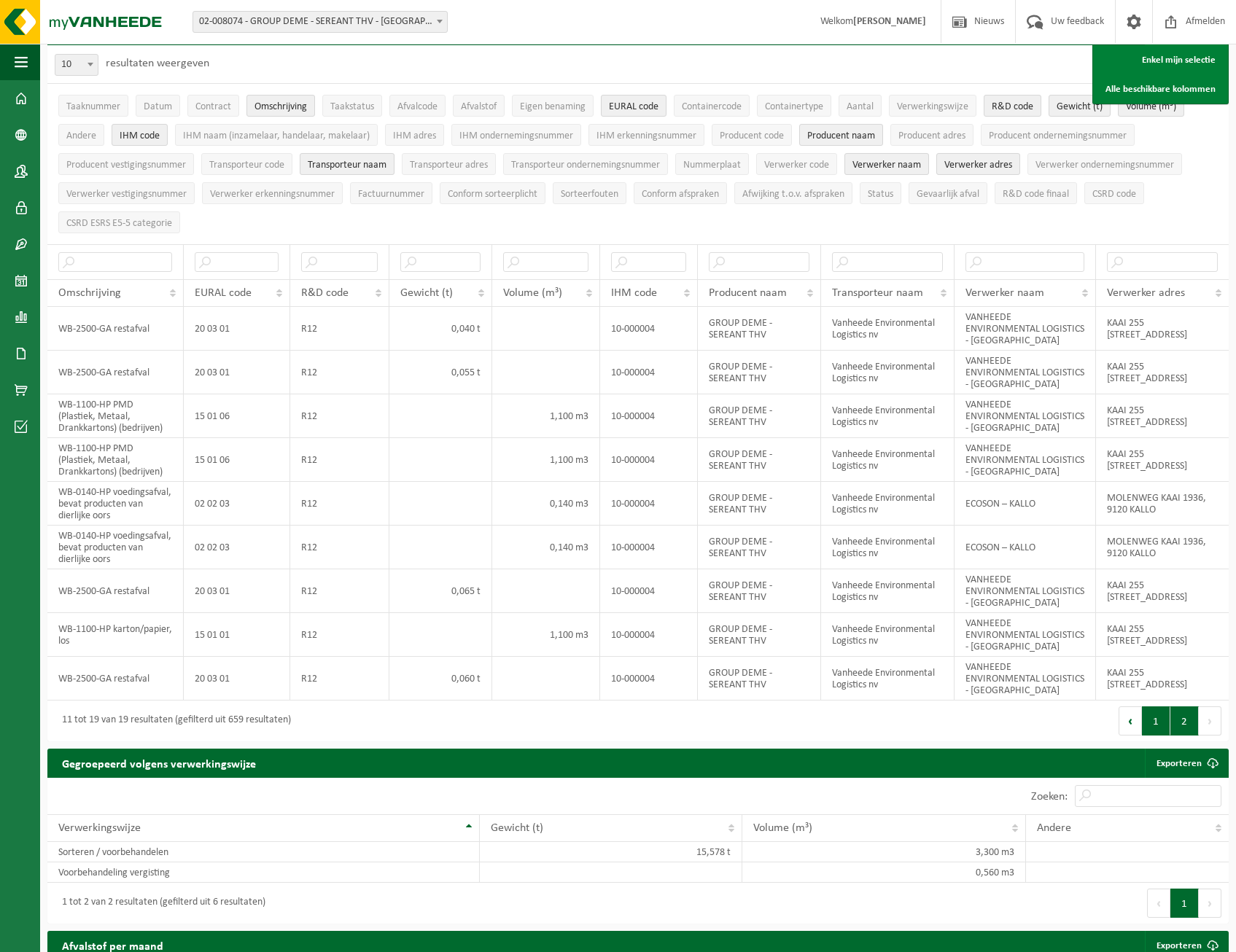
click at [1158, 735] on button "1" at bounding box center [1155, 721] width 28 height 29
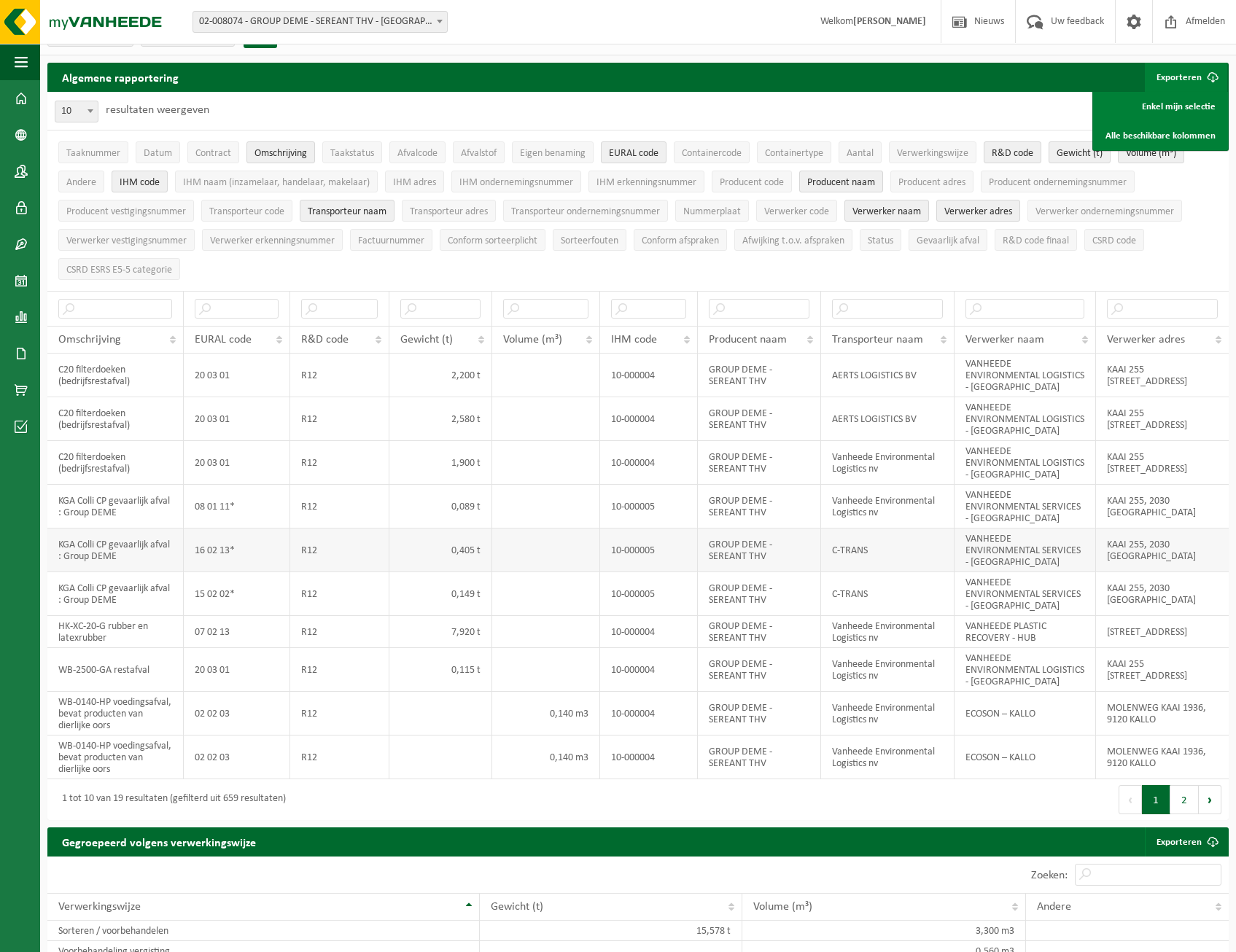
scroll to position [0, 0]
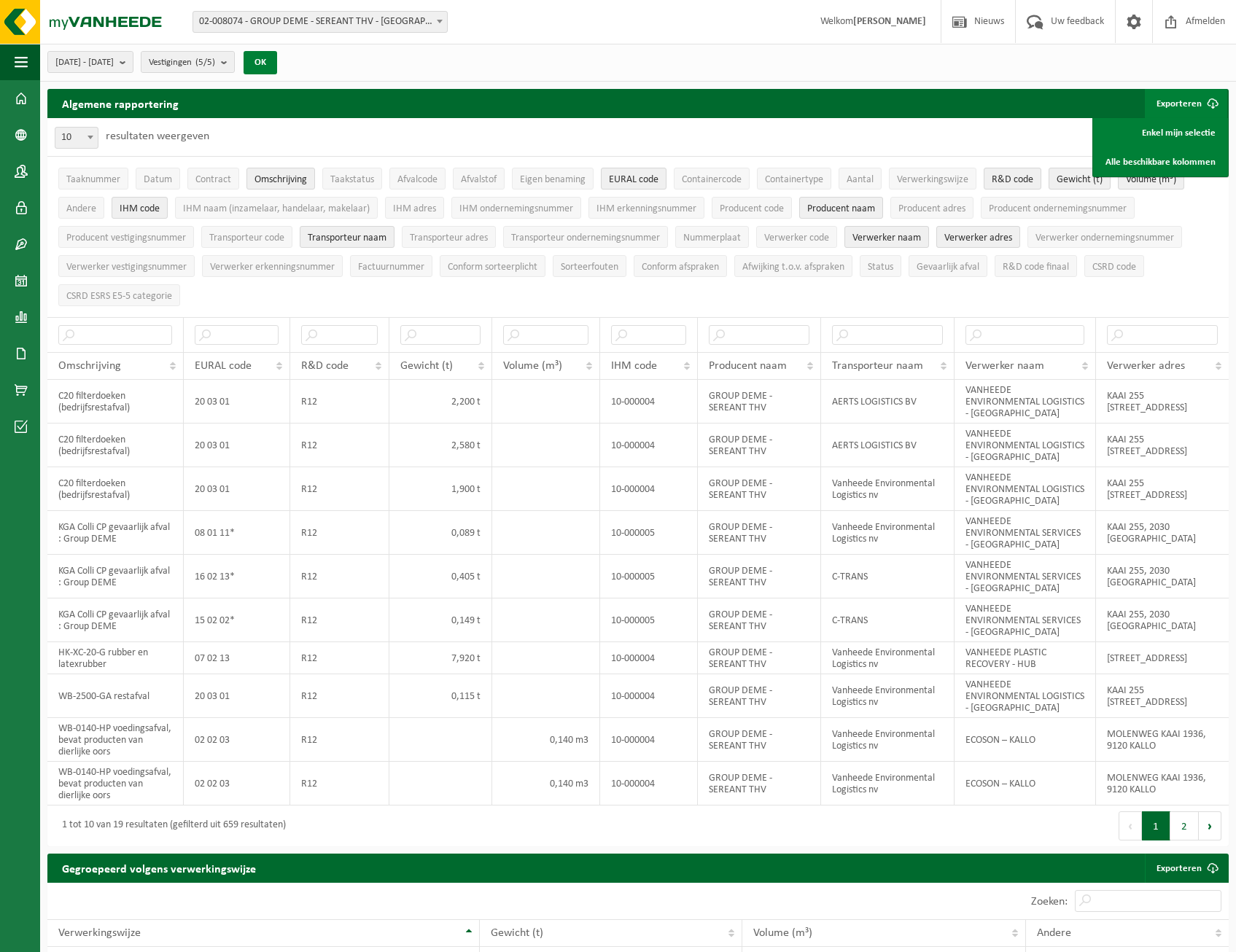
click at [277, 63] on button "OK" at bounding box center [260, 63] width 34 height 23
